Goal: Information Seeking & Learning: Learn about a topic

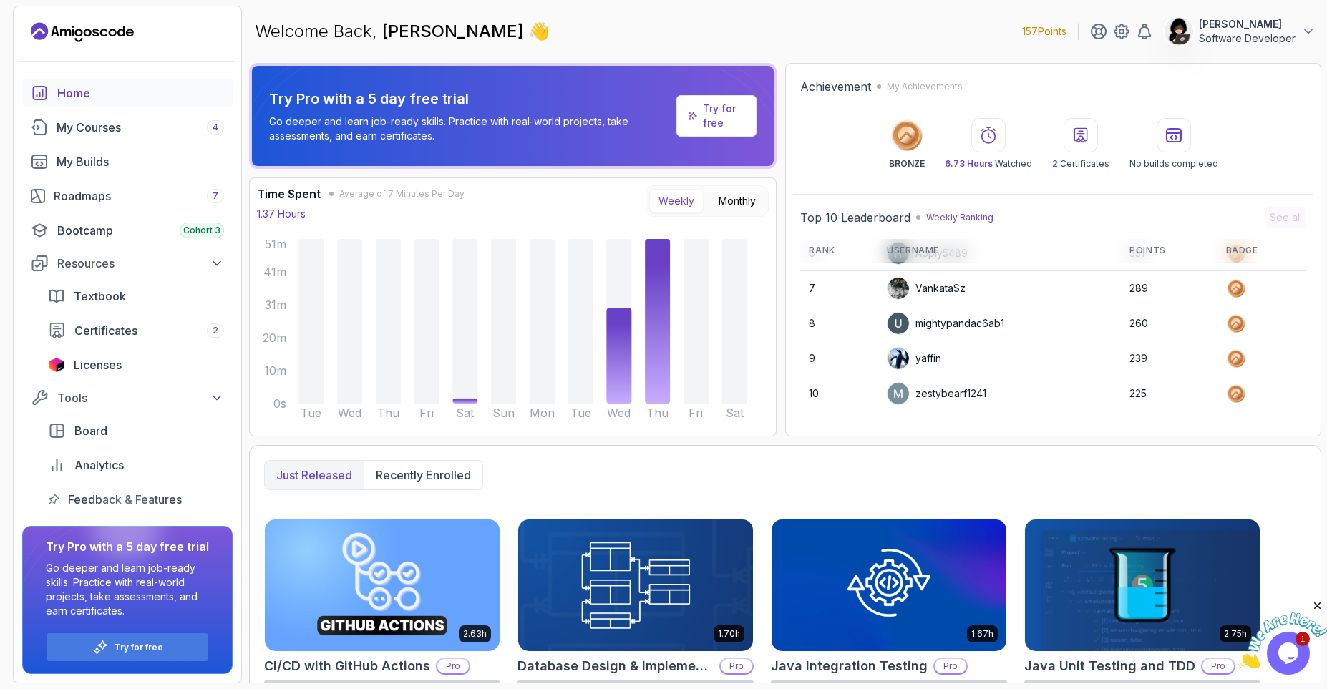
click at [106, 34] on icon "Landing page" at bounding box center [104, 33] width 8 height 8
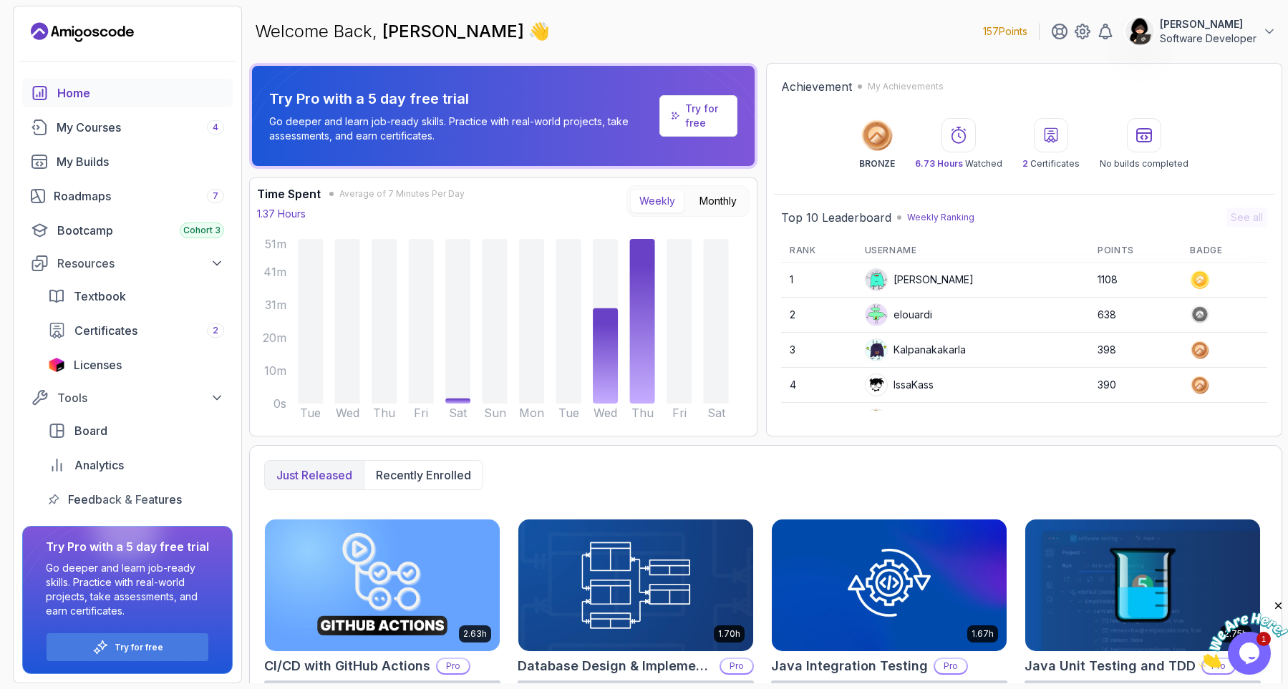
click at [627, 499] on div "Just released Recently enrolled 2.63h CI/CD with GitHub Actions Pro Start cours…" at bounding box center [765, 683] width 1033 height 477
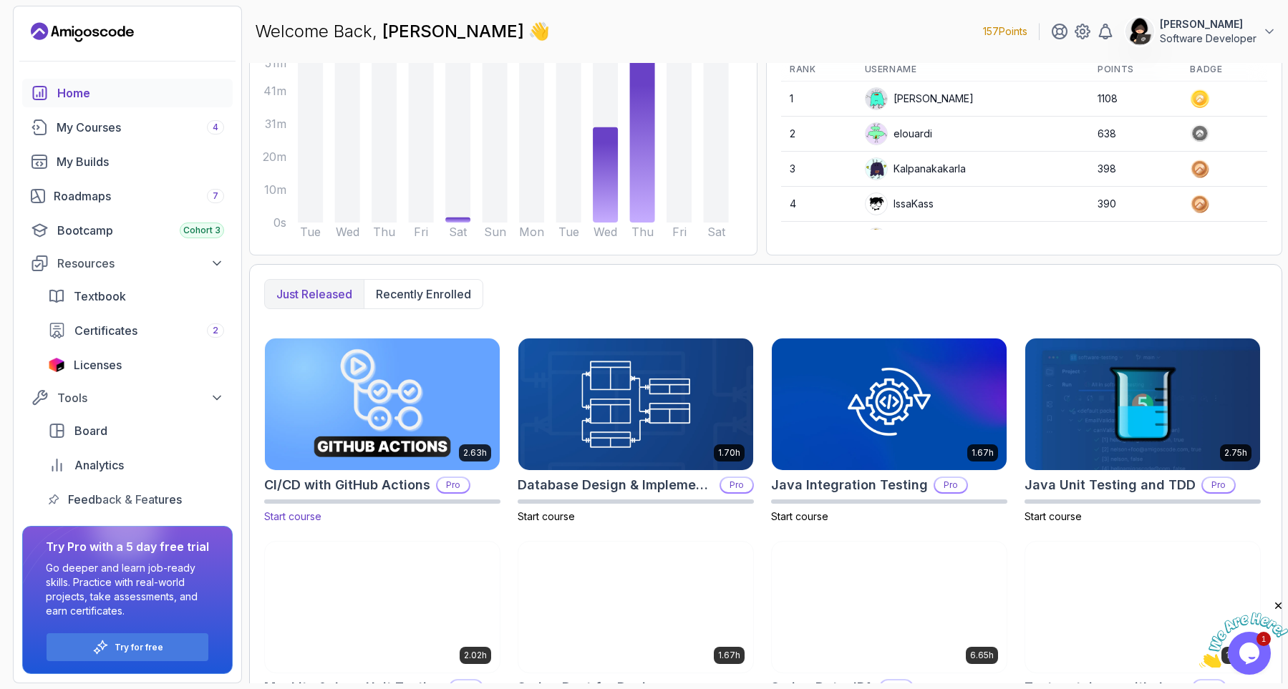
scroll to position [239, 0]
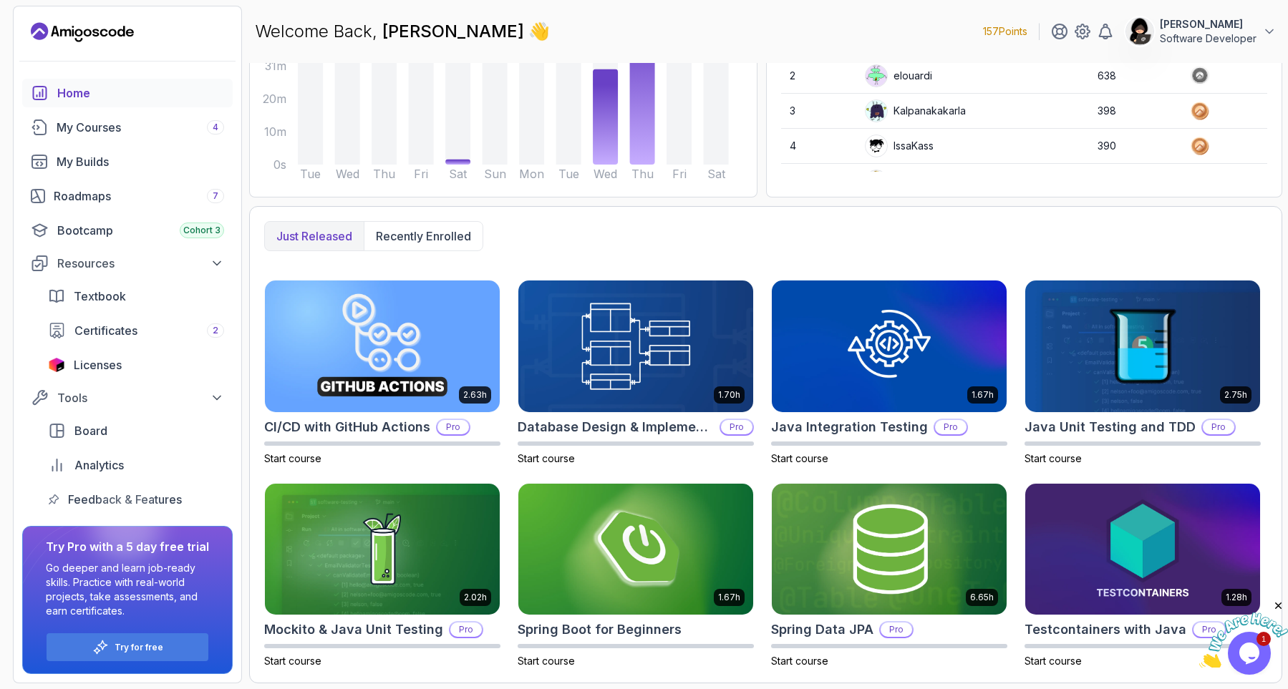
click at [311, 238] on p "Just released" at bounding box center [314, 236] width 76 height 17
click at [440, 239] on p "Recently enrolled" at bounding box center [423, 236] width 95 height 17
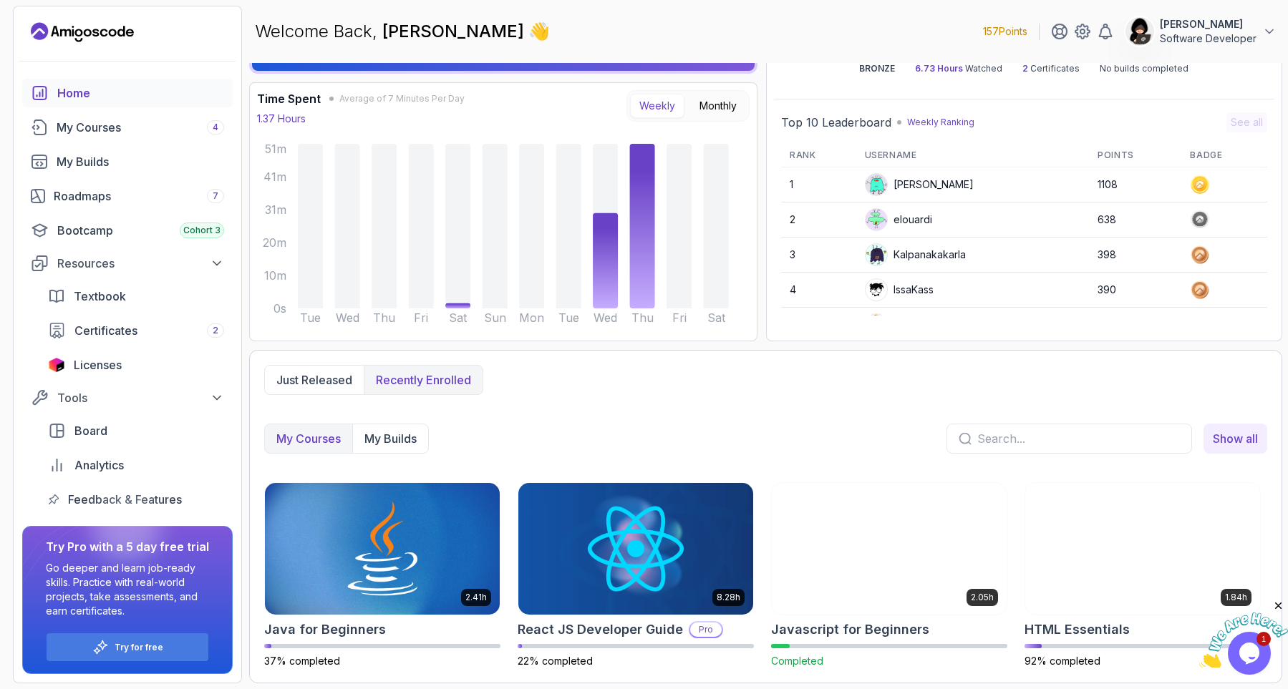
scroll to position [95, 0]
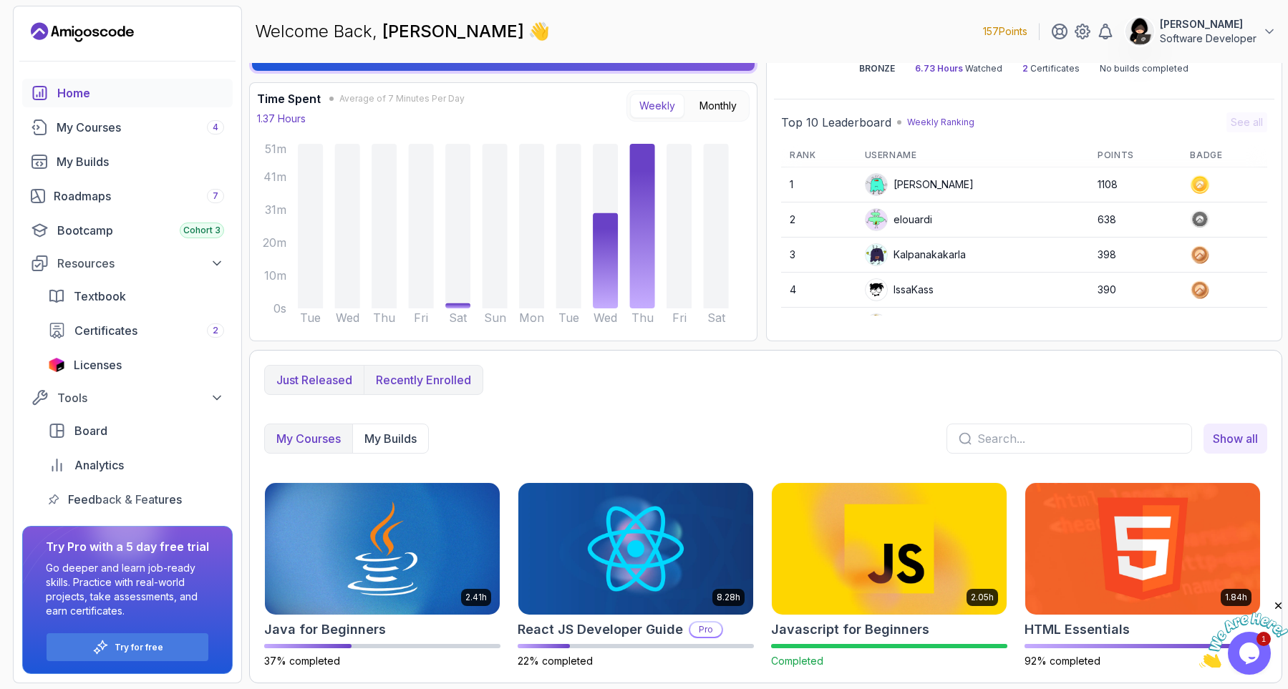
click at [305, 379] on p "Just released" at bounding box center [314, 380] width 76 height 17
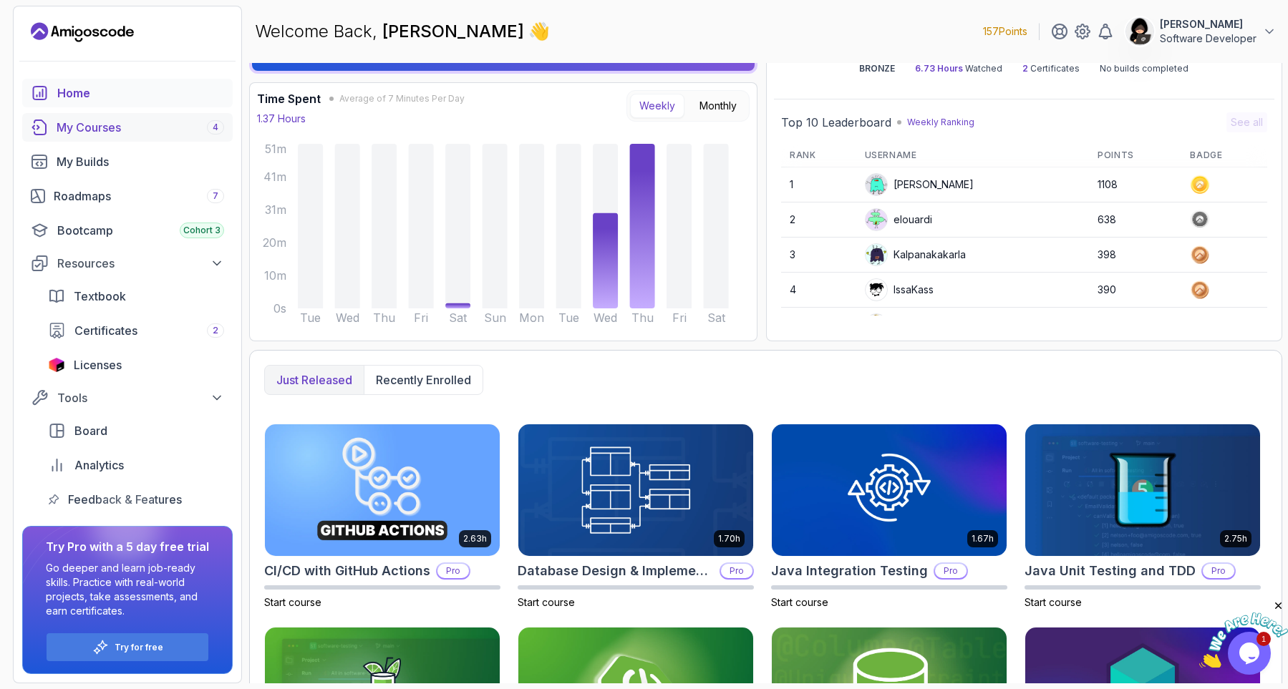
click at [115, 123] on div "My Courses 4" at bounding box center [141, 127] width 168 height 17
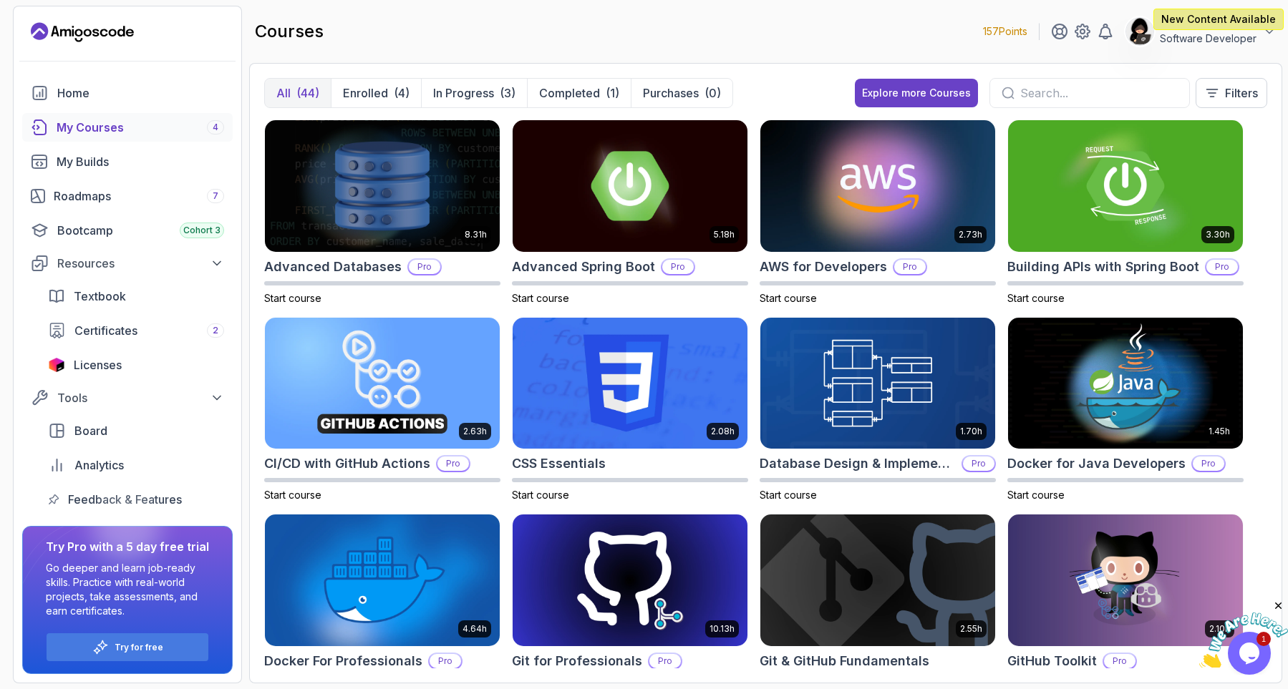
click at [16, 51] on div at bounding box center [128, 61] width 228 height 35
click at [86, 226] on div "Bootcamp Cohort 3" at bounding box center [140, 230] width 167 height 17
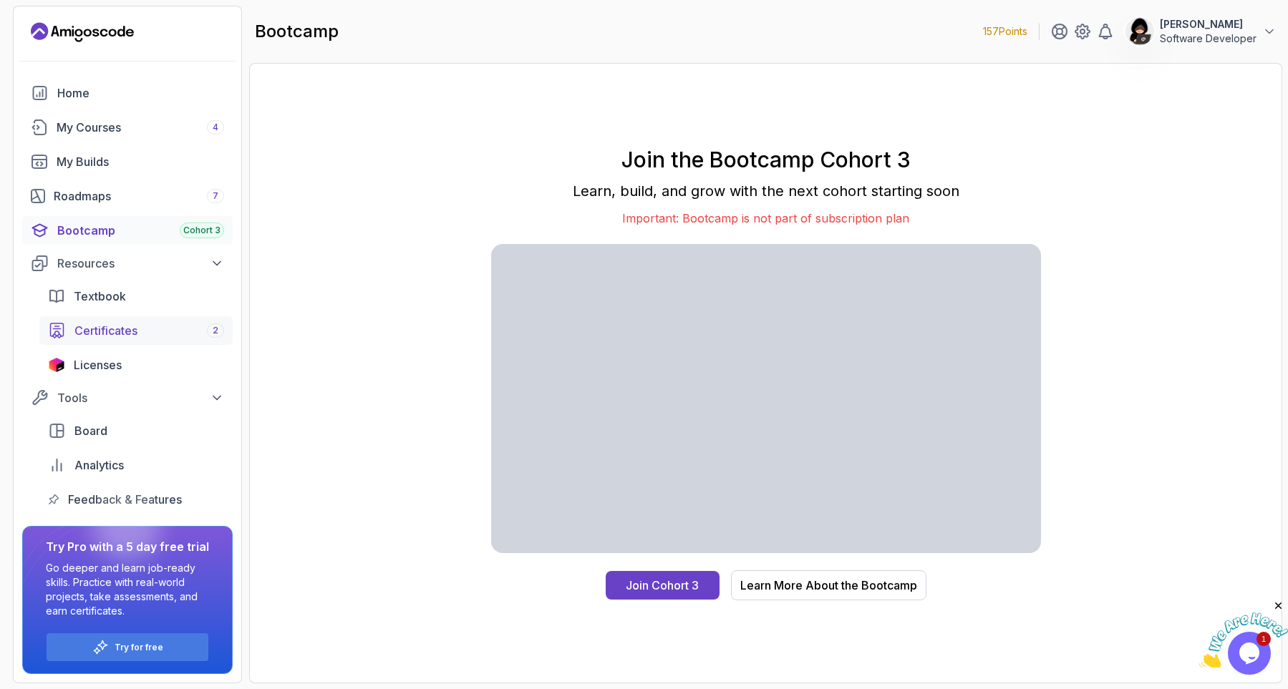
click at [109, 321] on link "Certificates 2" at bounding box center [135, 330] width 193 height 29
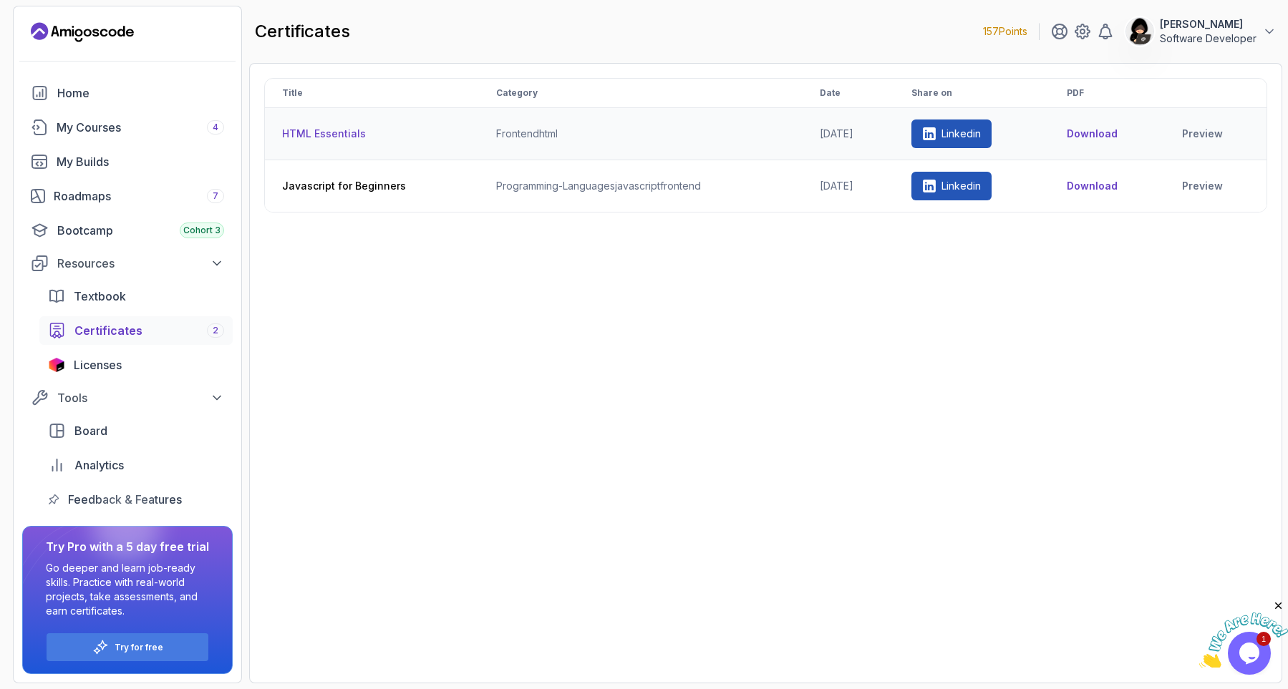
click at [333, 125] on th "HTML Essentials" at bounding box center [372, 134] width 214 height 52
click at [321, 140] on th "HTML Essentials" at bounding box center [372, 134] width 214 height 52
click at [321, 139] on th "HTML Essentials" at bounding box center [372, 134] width 214 height 52
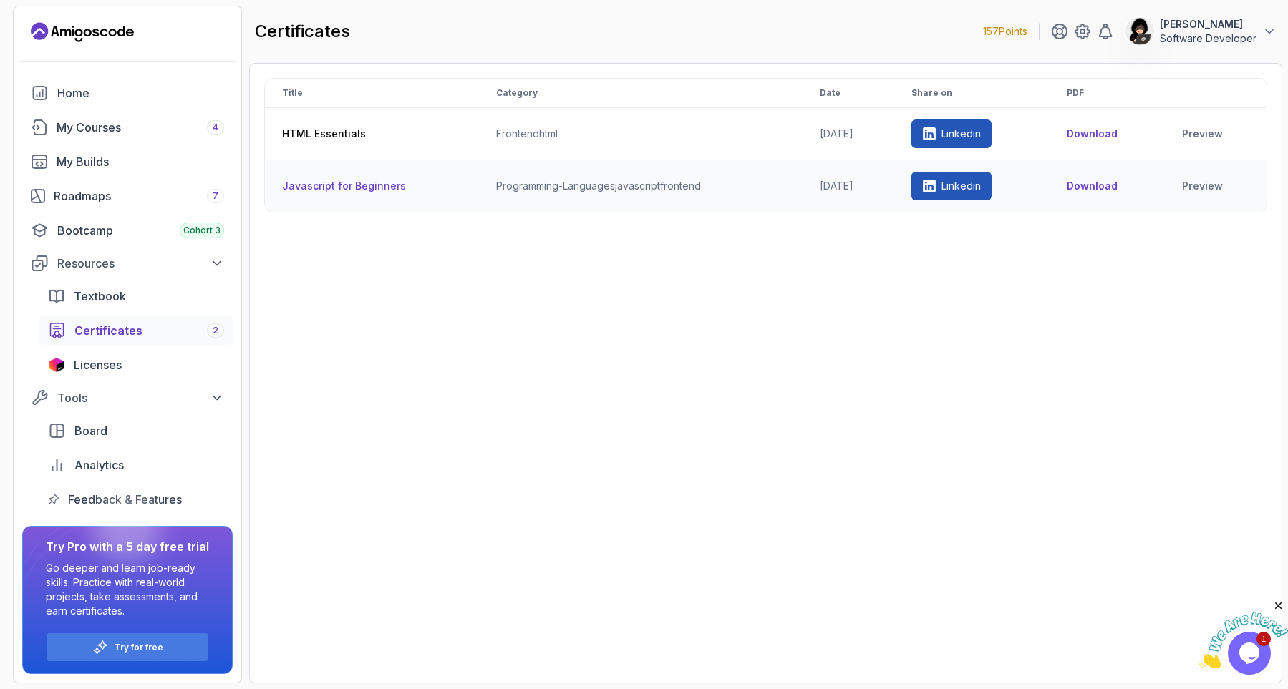
click at [333, 172] on th "Javascript for Beginners" at bounding box center [372, 186] width 214 height 52
click at [1202, 187] on link "Preview" at bounding box center [1215, 186] width 67 height 14
click at [648, 444] on div "Title Category Date Share on PDF HTML Essentials frontend html 2025-05-11 Linke…" at bounding box center [765, 373] width 1003 height 591
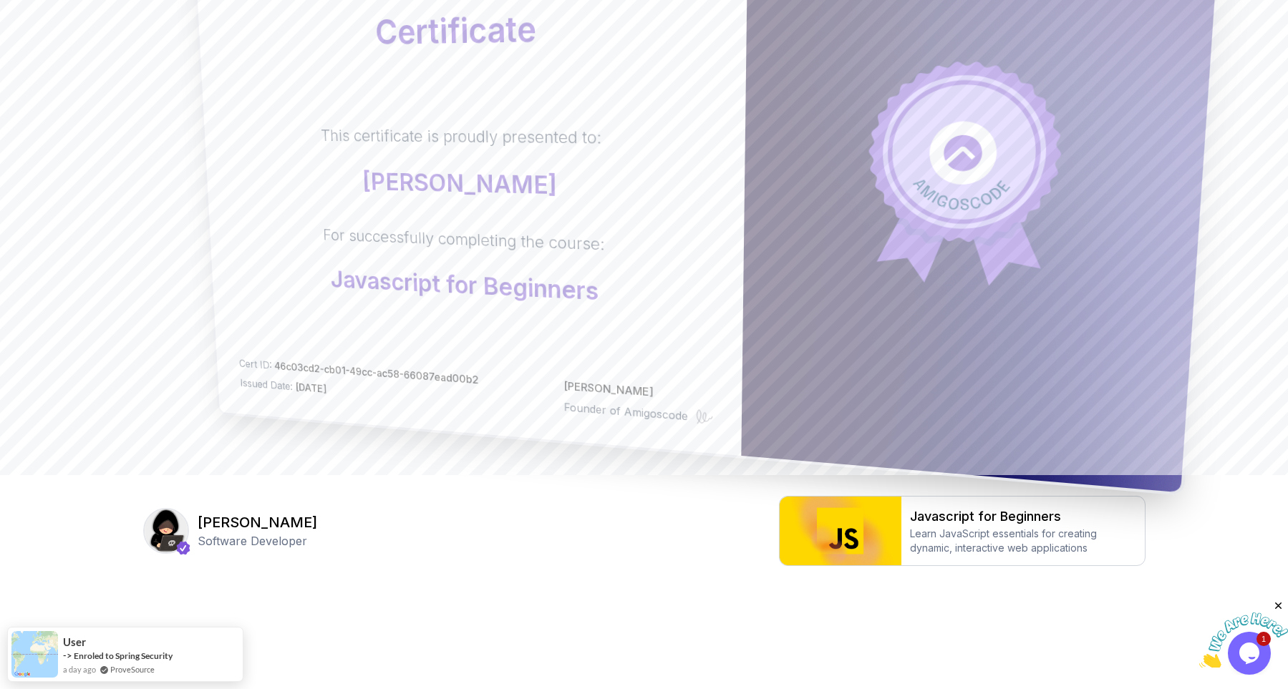
scroll to position [217, 0]
